Goal: Task Accomplishment & Management: Complete application form

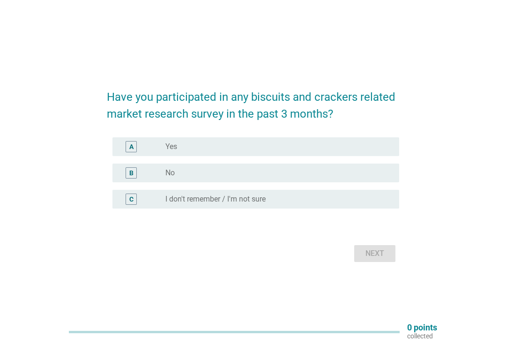
click at [315, 171] on div "radio_button_unchecked No" at bounding box center [274, 172] width 219 height 9
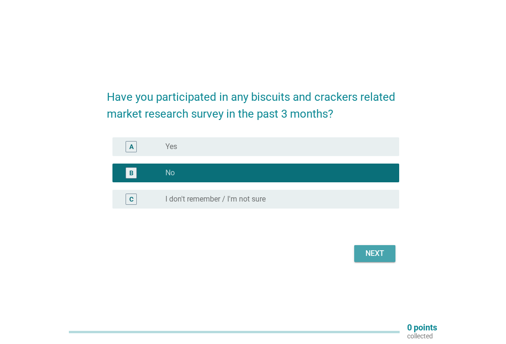
click at [371, 251] on div "Next" at bounding box center [375, 253] width 26 height 11
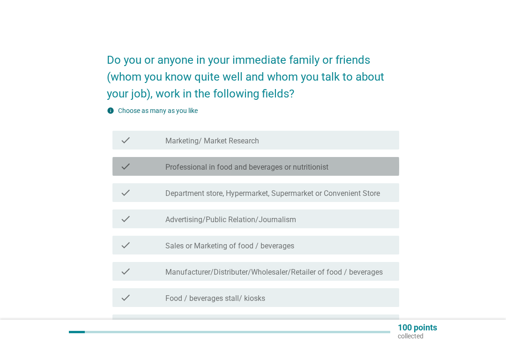
click at [335, 165] on div "check_box_outline_blank Professional in food and beverages or nutritionist" at bounding box center [278, 166] width 226 height 11
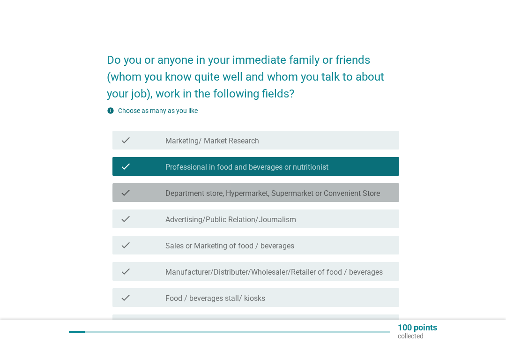
click at [335, 192] on label "Department store, Hypermarket, Supermarket or Convenient Store" at bounding box center [272, 193] width 214 height 9
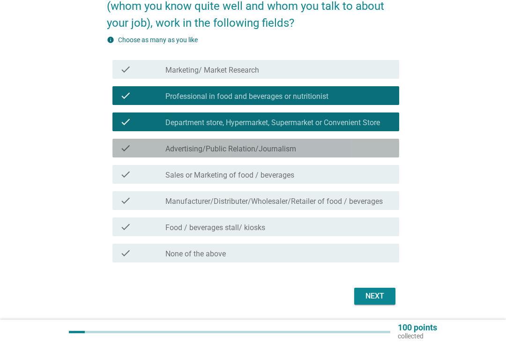
scroll to position [73, 0]
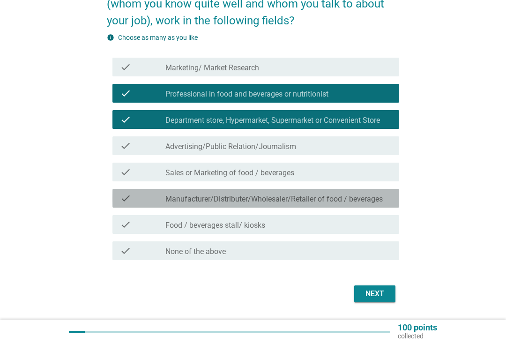
click at [333, 197] on label "Manufacturer/Distributer/Wholesaler/Retailer of food / beverages" at bounding box center [273, 198] width 217 height 9
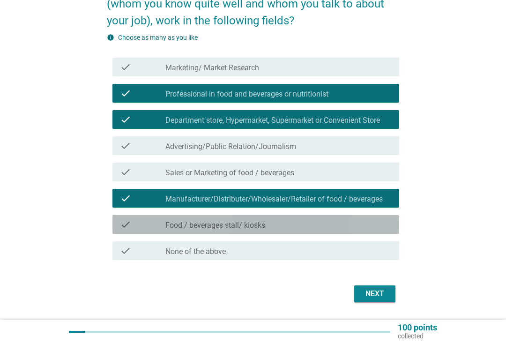
click at [299, 228] on div "check_box_outline_blank Food / beverages stall/ kiosks" at bounding box center [278, 224] width 226 height 11
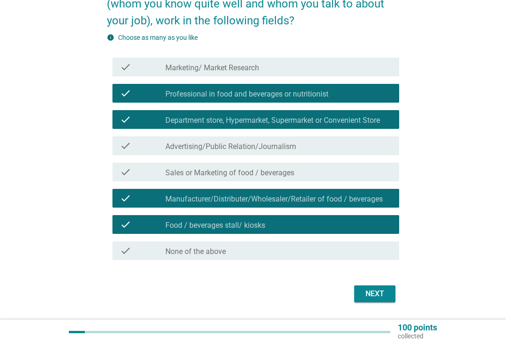
click at [384, 290] on div "Next" at bounding box center [375, 293] width 26 height 11
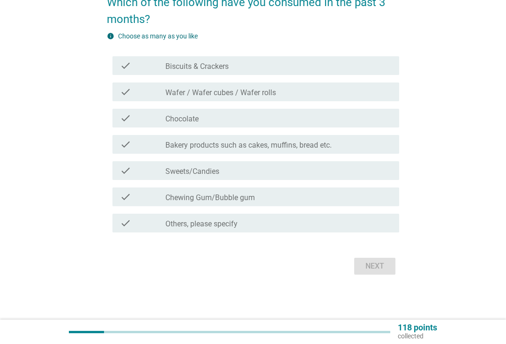
scroll to position [0, 0]
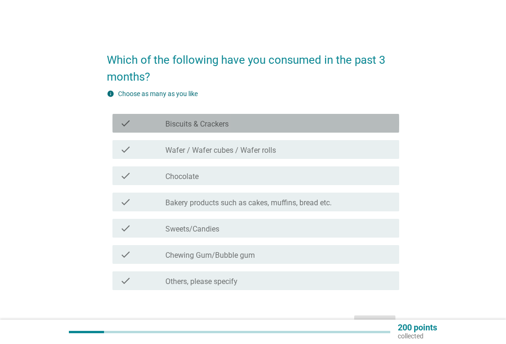
click at [353, 121] on div "check_box_outline_blank Biscuits & Crackers" at bounding box center [278, 123] width 226 height 11
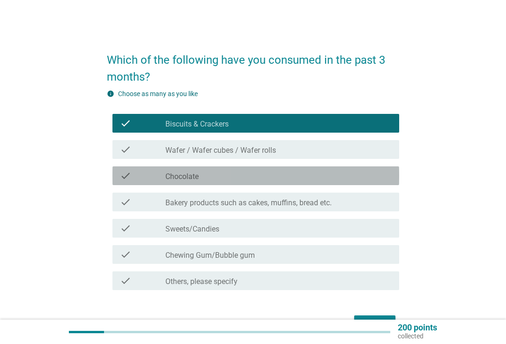
click at [334, 174] on div "check_box_outline_blank Chocolate" at bounding box center [278, 175] width 226 height 11
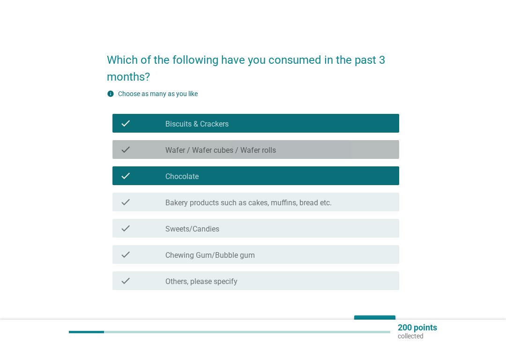
click at [336, 147] on div "check_box_outline_blank Wafer / Wafer cubes / Wafer rolls" at bounding box center [278, 149] width 226 height 11
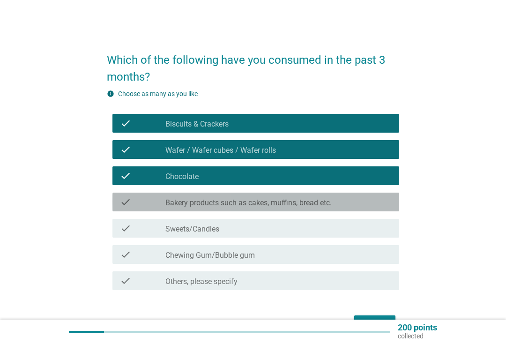
click at [325, 199] on label "Bakery products such as cakes, muffins, bread etc." at bounding box center [248, 202] width 166 height 9
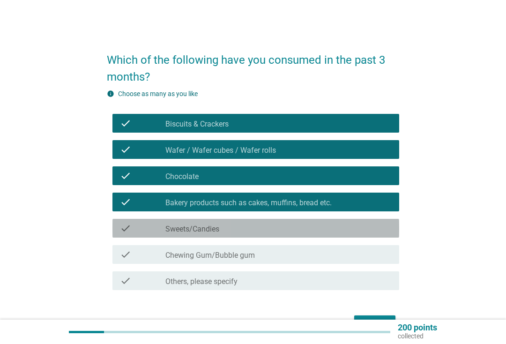
click at [336, 222] on div "check check_box_outline_blank Sweets/Candies" at bounding box center [255, 228] width 287 height 19
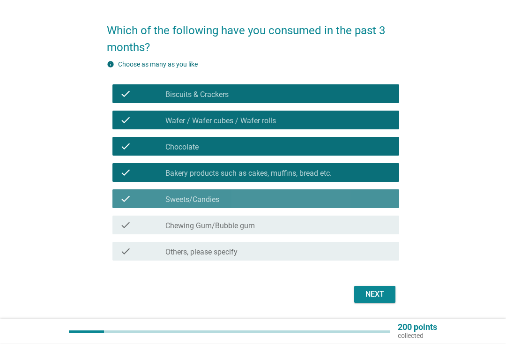
scroll to position [58, 0]
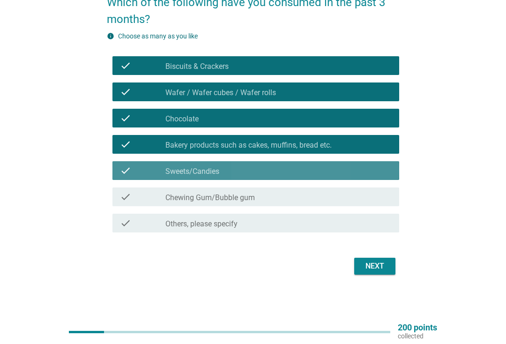
click at [298, 169] on div "check_box_outline_blank Sweets/Candies" at bounding box center [278, 170] width 226 height 11
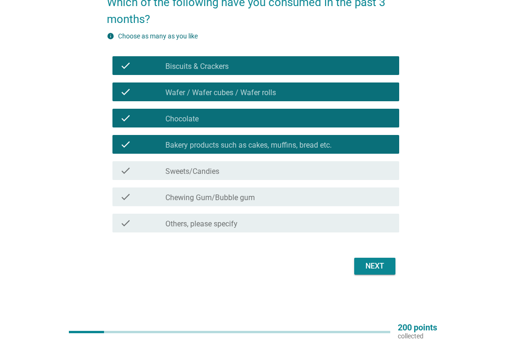
click at [301, 176] on div "check_box_outline_blank Sweets/Candies" at bounding box center [278, 170] width 226 height 11
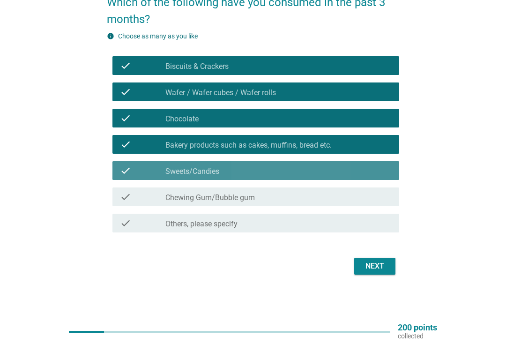
click at [313, 165] on div "check_box_outline_blank Sweets/Candies" at bounding box center [278, 170] width 226 height 11
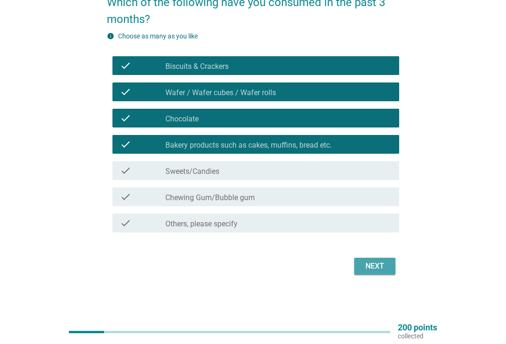
click at [377, 264] on div "Next" at bounding box center [375, 265] width 26 height 11
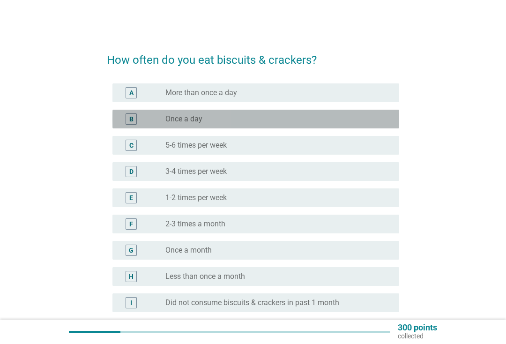
click at [329, 126] on div "B radio_button_unchecked Once a day" at bounding box center [255, 119] width 287 height 19
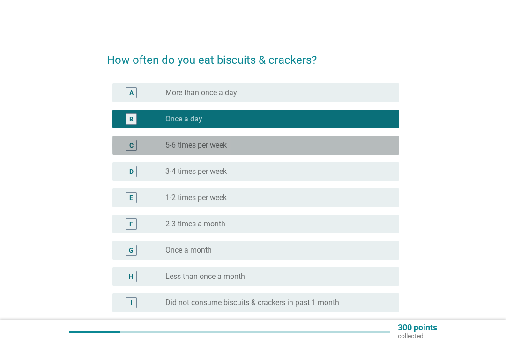
click at [322, 147] on div "radio_button_unchecked 5-6 times per week" at bounding box center [274, 144] width 219 height 9
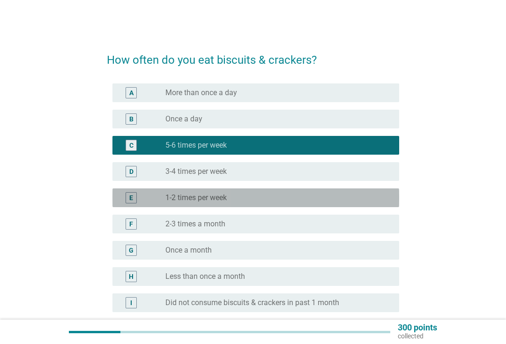
click at [300, 196] on div "radio_button_unchecked 1-2 times per week" at bounding box center [274, 197] width 219 height 9
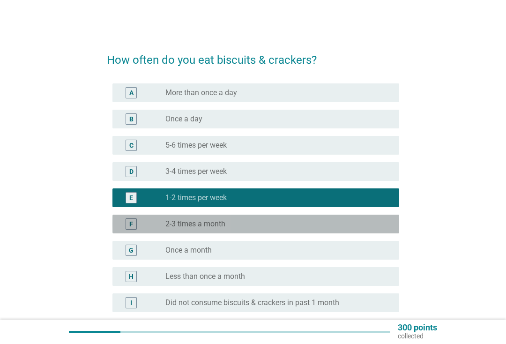
click at [284, 228] on div "radio_button_unchecked 2-3 times a month" at bounding box center [274, 223] width 219 height 9
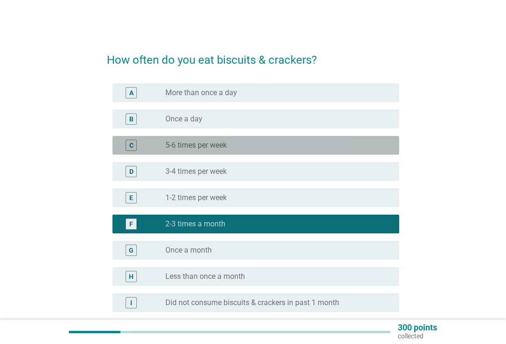
click at [275, 144] on div "radio_button_unchecked 5-6 times per week" at bounding box center [274, 144] width 219 height 9
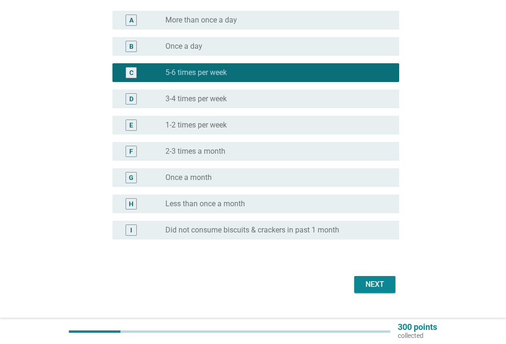
scroll to position [73, 0]
click at [384, 285] on div "Next" at bounding box center [375, 284] width 26 height 11
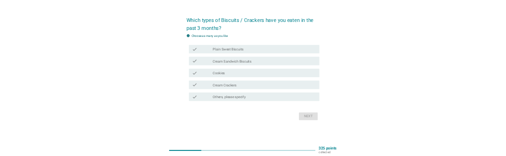
scroll to position [0, 0]
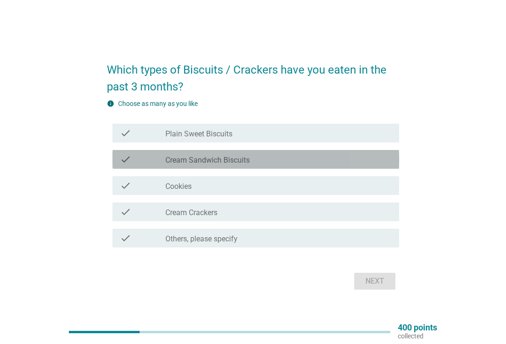
click at [313, 160] on div "check_box_outline_blank Cream Sandwich Biscuits" at bounding box center [278, 159] width 226 height 11
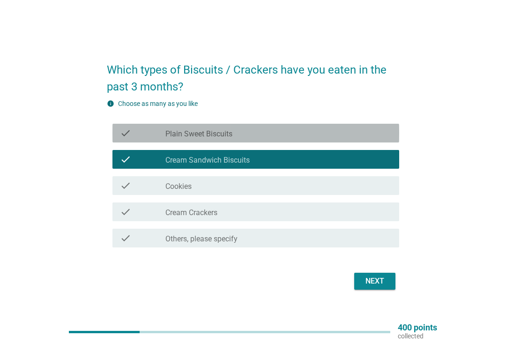
click at [299, 130] on div "check_box_outline_blank Plain Sweet Biscuits" at bounding box center [278, 132] width 226 height 11
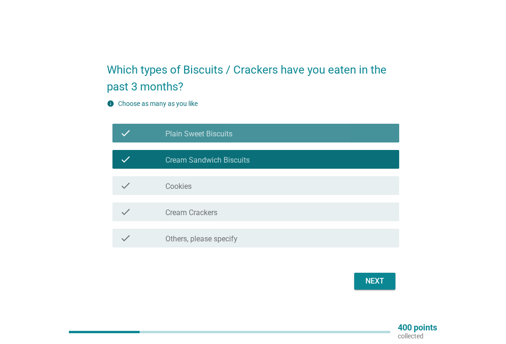
click at [309, 128] on div "check_box_outline_blank Plain Sweet Biscuits" at bounding box center [278, 132] width 226 height 11
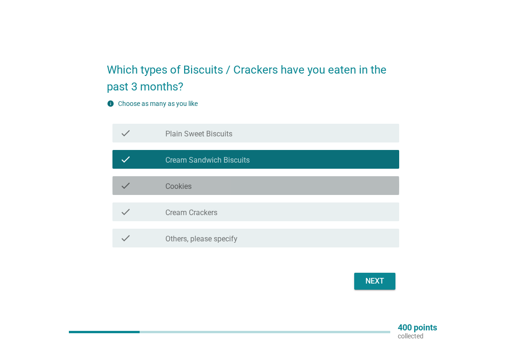
click at [304, 186] on div "check_box_outline_blank Cookies" at bounding box center [278, 185] width 226 height 11
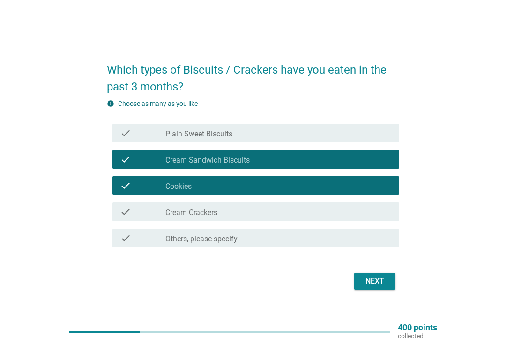
click at [375, 277] on div "Next" at bounding box center [375, 280] width 26 height 11
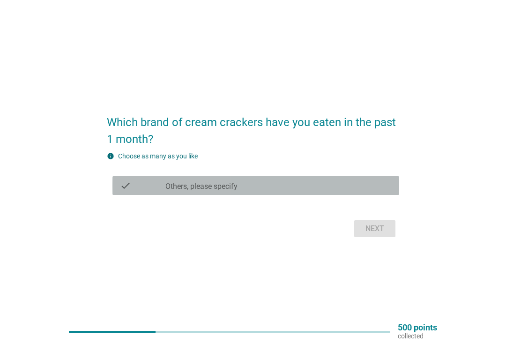
click at [326, 181] on div "check_box Others, please specify" at bounding box center [278, 185] width 226 height 11
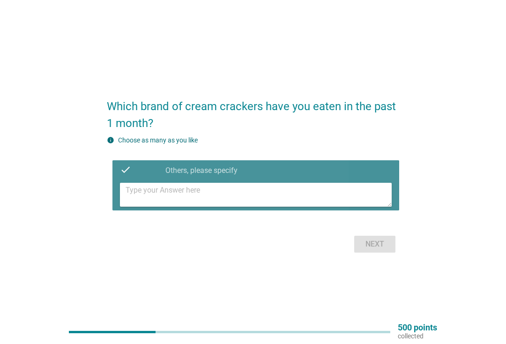
click at [307, 196] on textarea at bounding box center [258, 195] width 266 height 24
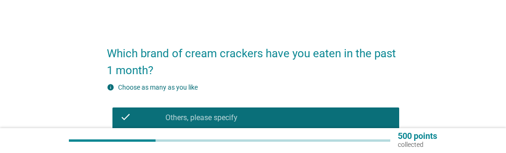
scroll to position [7, 0]
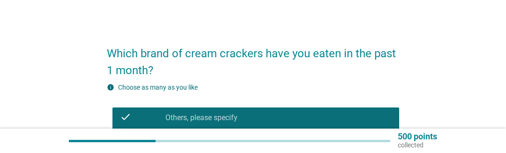
type textarea "N"
type textarea "P"
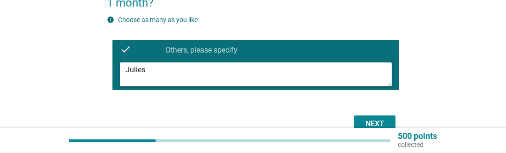
scroll to position [80, 0]
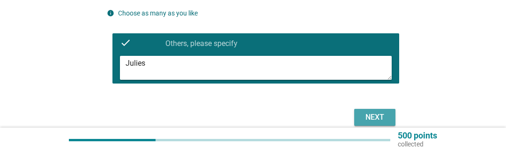
type textarea "Julies"
click at [377, 117] on div "Next" at bounding box center [375, 117] width 26 height 11
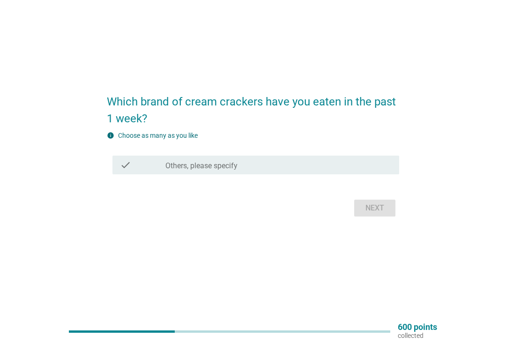
scroll to position [24, 0]
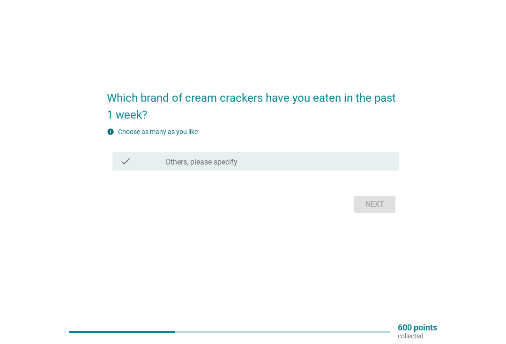
click at [372, 204] on div "Next" at bounding box center [253, 204] width 292 height 22
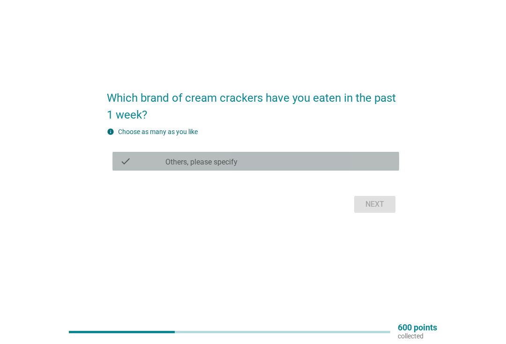
click at [305, 162] on div "check_box Others, please specify" at bounding box center [278, 160] width 226 height 11
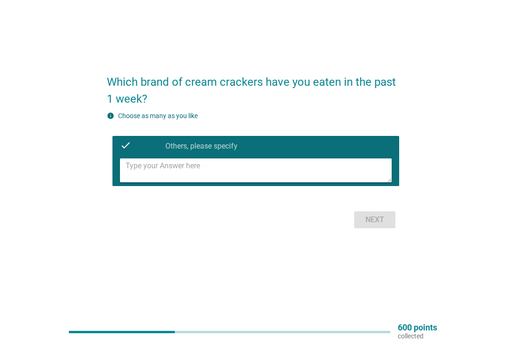
click at [161, 118] on label "Choose as many as you like" at bounding box center [158, 115] width 80 height 7
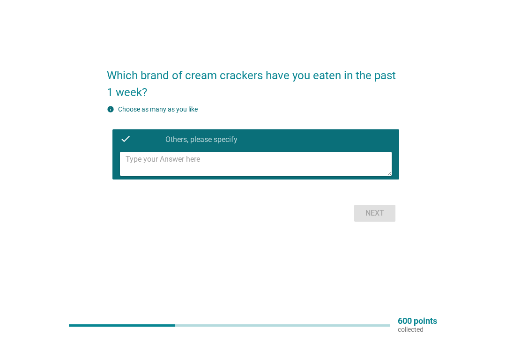
scroll to position [0, 0]
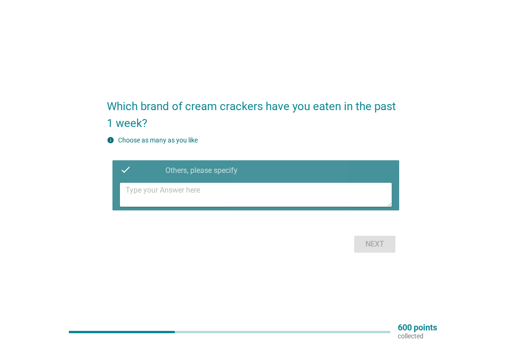
click at [198, 170] on label "Others, please specify" at bounding box center [201, 170] width 72 height 9
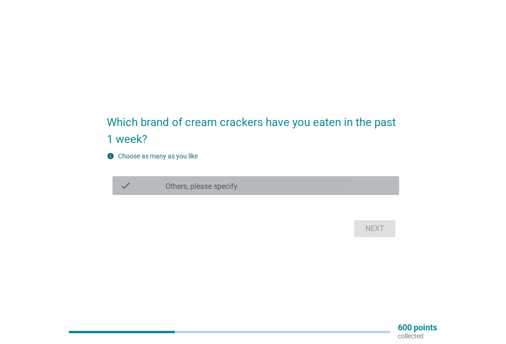
click at [305, 188] on div "check_box_outline_blank Others, please specify" at bounding box center [278, 185] width 226 height 11
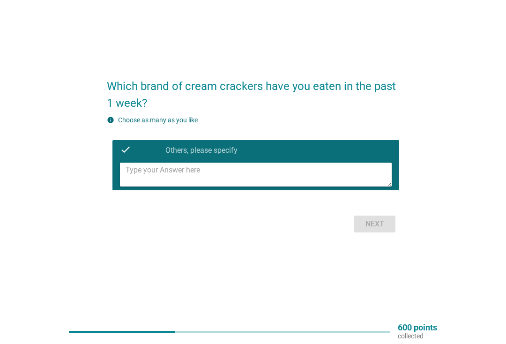
scroll to position [24, 0]
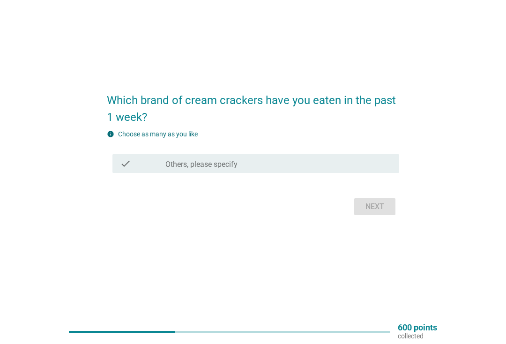
scroll to position [24, 0]
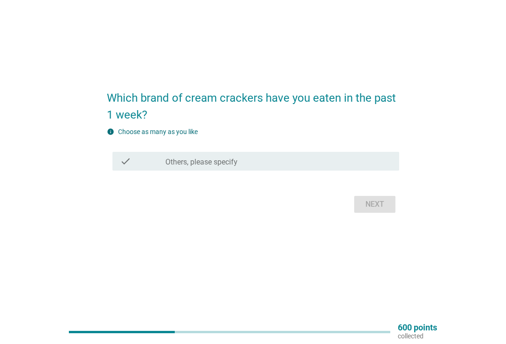
click at [371, 202] on div "Next" at bounding box center [253, 204] width 292 height 22
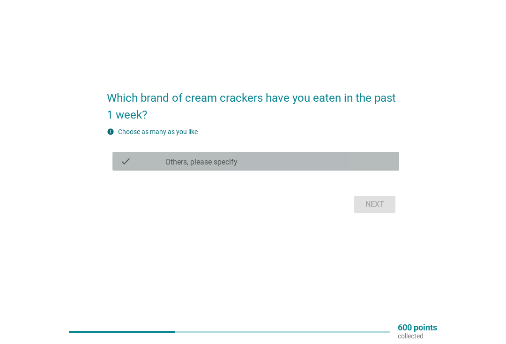
click at [313, 169] on div "check check_box_outline_blank Others, please specify" at bounding box center [255, 161] width 287 height 19
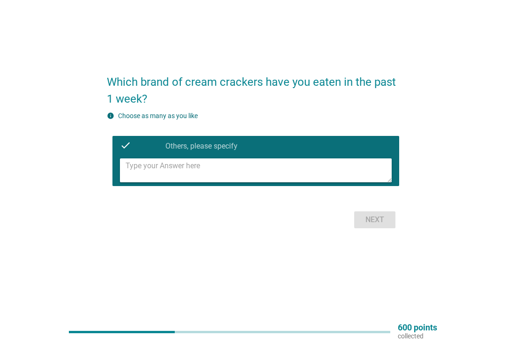
click at [331, 128] on div "info Choose as many as you like check check_box_outline_blank Others, please sp…" at bounding box center [253, 150] width 292 height 79
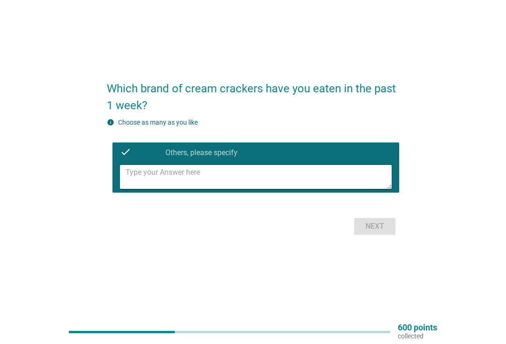
scroll to position [0, 0]
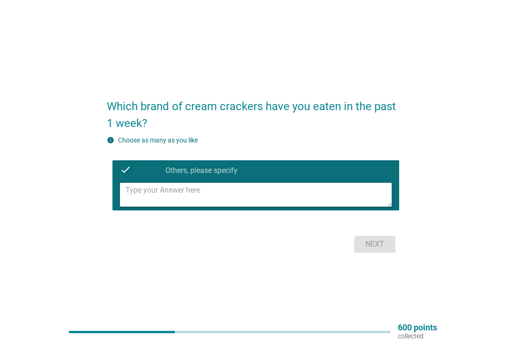
click at [382, 242] on div "Next" at bounding box center [253, 244] width 292 height 22
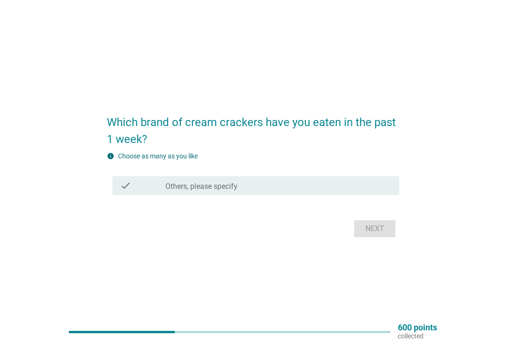
click at [385, 230] on div "Next" at bounding box center [253, 228] width 292 height 22
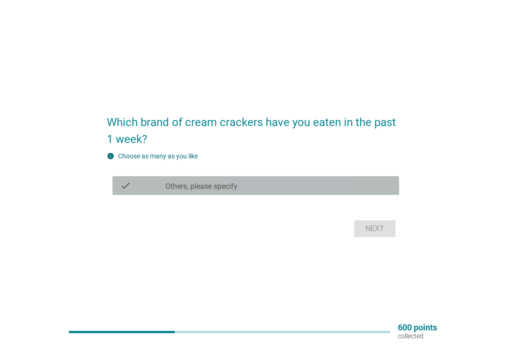
click at [372, 184] on div "check_box_outline_blank Others, please specify" at bounding box center [278, 185] width 226 height 11
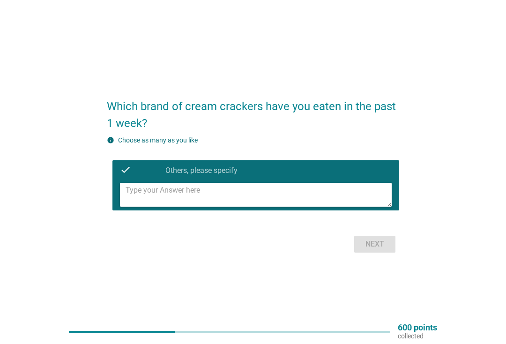
click at [292, 197] on textarea at bounding box center [258, 195] width 266 height 24
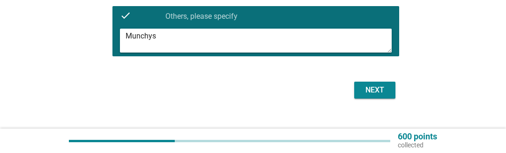
scroll to position [123, 0]
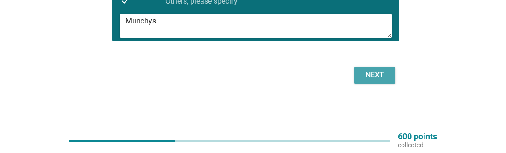
type textarea "Munchys"
click at [378, 74] on div "Next" at bounding box center [375, 74] width 26 height 11
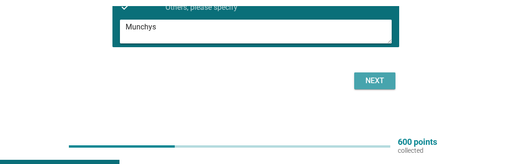
scroll to position [0, 0]
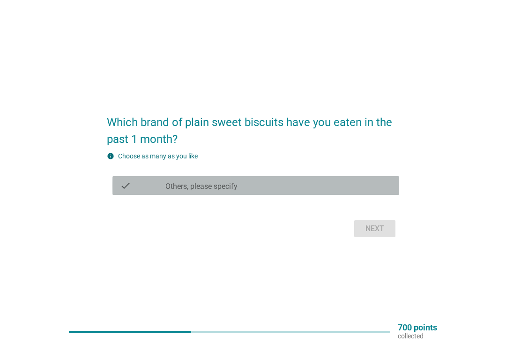
click at [351, 183] on div "check_box_outline_blank Others, please specify" at bounding box center [278, 185] width 226 height 11
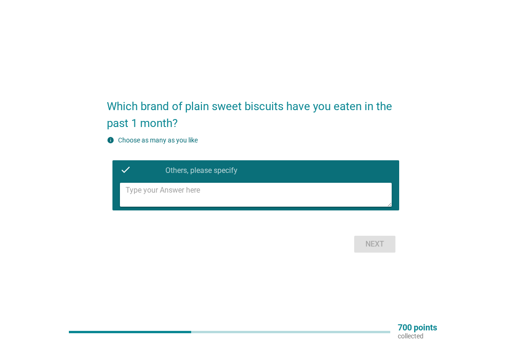
click at [351, 202] on textarea at bounding box center [258, 195] width 266 height 24
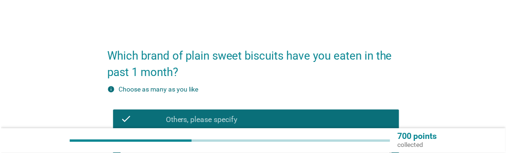
scroll to position [4, 0]
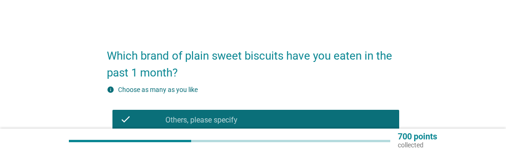
type textarea "O"
type textarea "H"
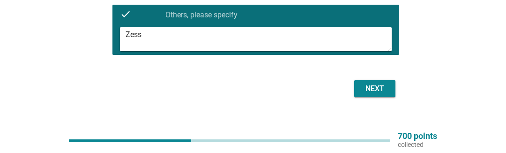
scroll to position [109, 0]
type textarea "Zess"
click at [379, 93] on div "Next" at bounding box center [375, 88] width 26 height 11
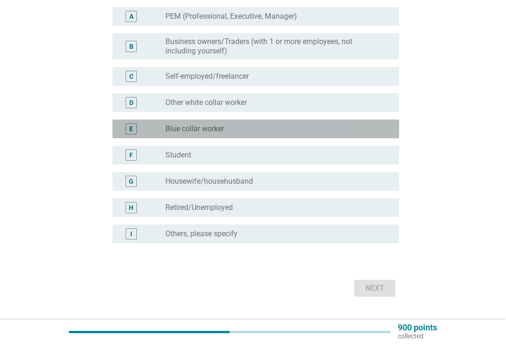
scroll to position [82, 0]
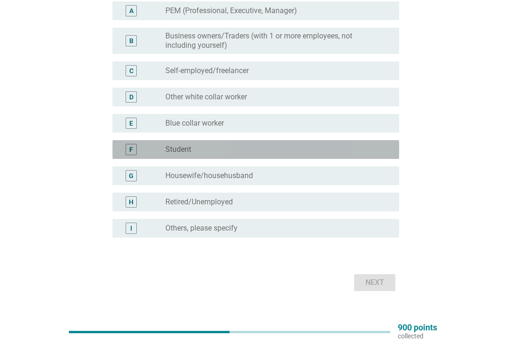
click at [332, 142] on div "F radio_button_unchecked Student" at bounding box center [255, 149] width 287 height 19
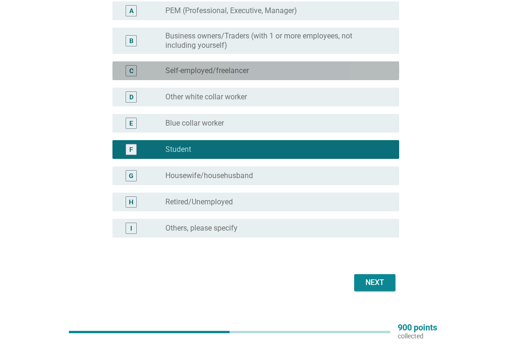
click at [337, 65] on div "C radio_button_unchecked Self-employed/freelancer" at bounding box center [255, 70] width 287 height 19
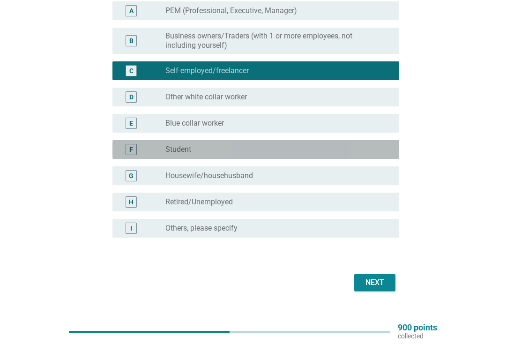
click at [327, 148] on div "radio_button_unchecked Student" at bounding box center [274, 149] width 219 height 9
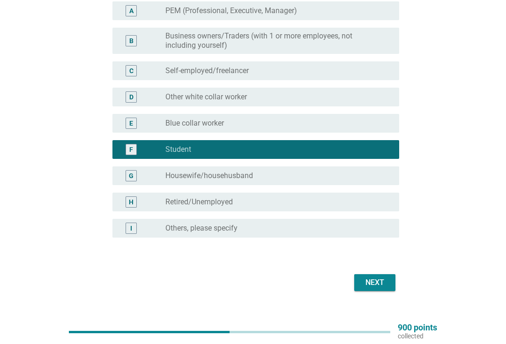
click at [376, 280] on div "Next" at bounding box center [375, 282] width 26 height 11
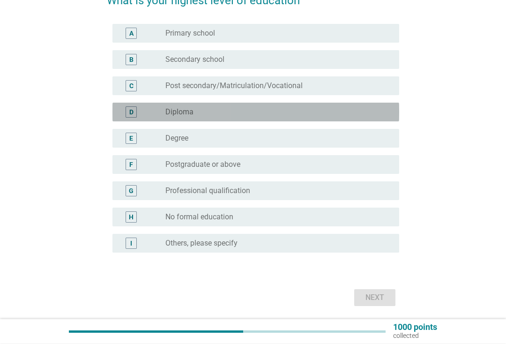
scroll to position [59, 0]
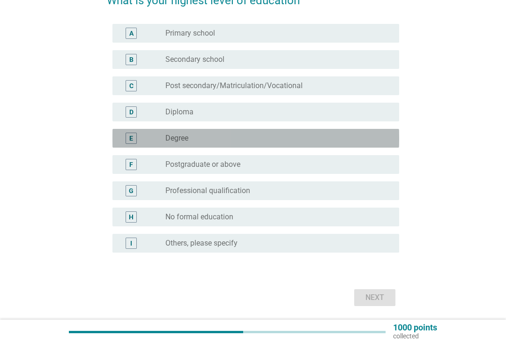
click at [348, 136] on div "radio_button_unchecked Degree" at bounding box center [274, 137] width 219 height 9
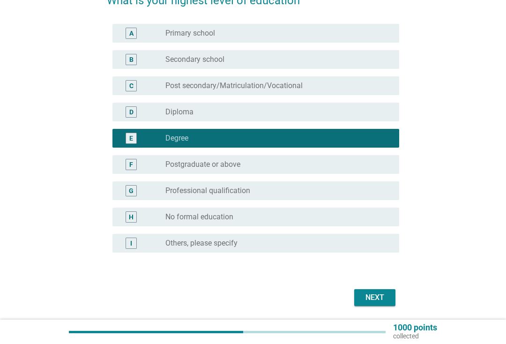
click at [367, 295] on div "Next" at bounding box center [375, 297] width 26 height 11
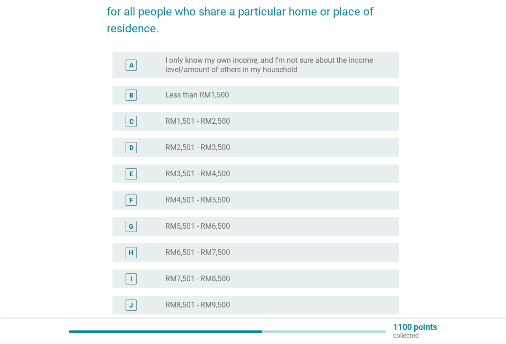
scroll to position [82, 0]
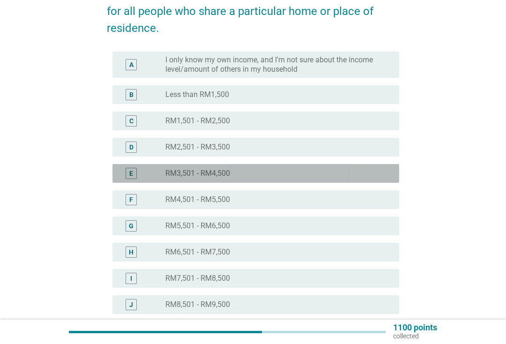
click at [332, 170] on div "radio_button_unchecked RM3,501 - RM4,500" at bounding box center [274, 173] width 219 height 9
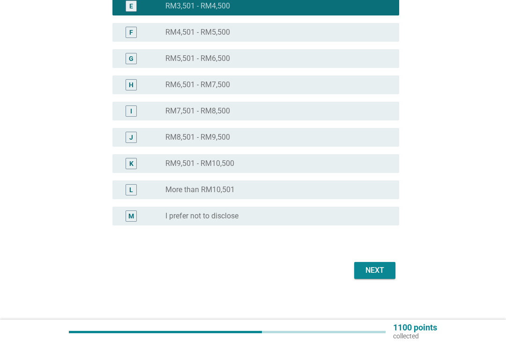
scroll to position [254, 0]
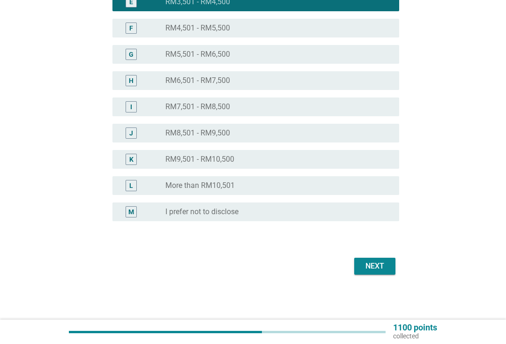
click at [372, 258] on button "Next" at bounding box center [374, 266] width 41 height 17
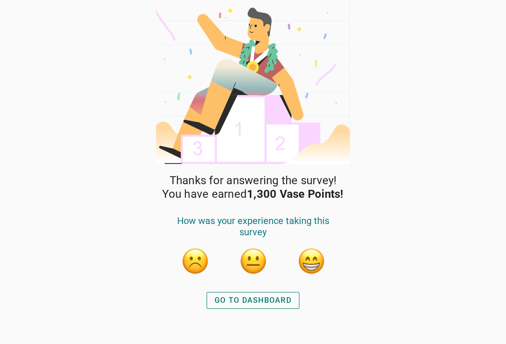
click at [275, 293] on button "GO TO DASHBOARD" at bounding box center [253, 300] width 93 height 17
